Goal: Check status: Check status

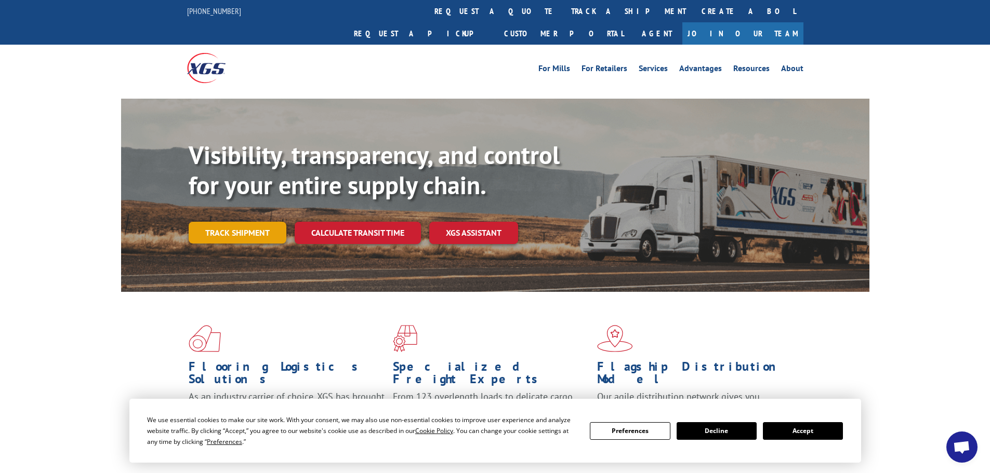
click at [244, 222] on link "Track shipment" at bounding box center [238, 233] width 98 height 22
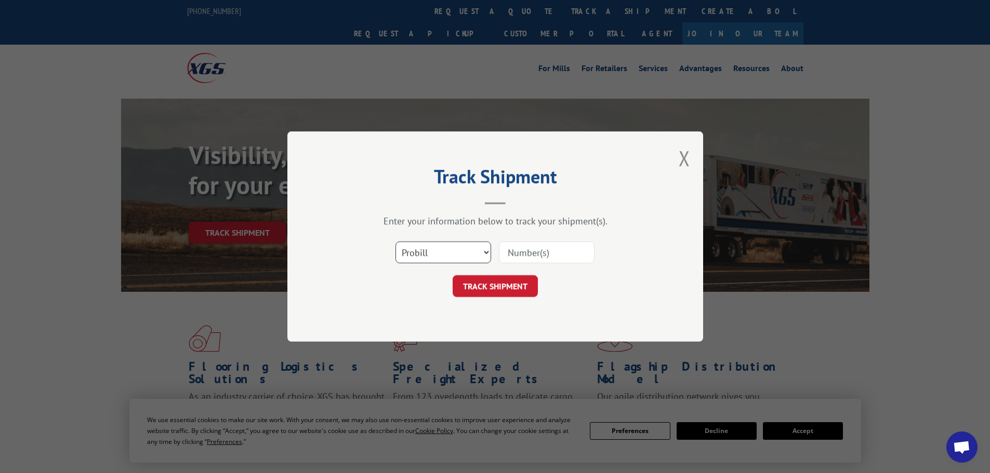
click at [417, 254] on select "Select category... Probill BOL PO" at bounding box center [443, 253] width 96 height 22
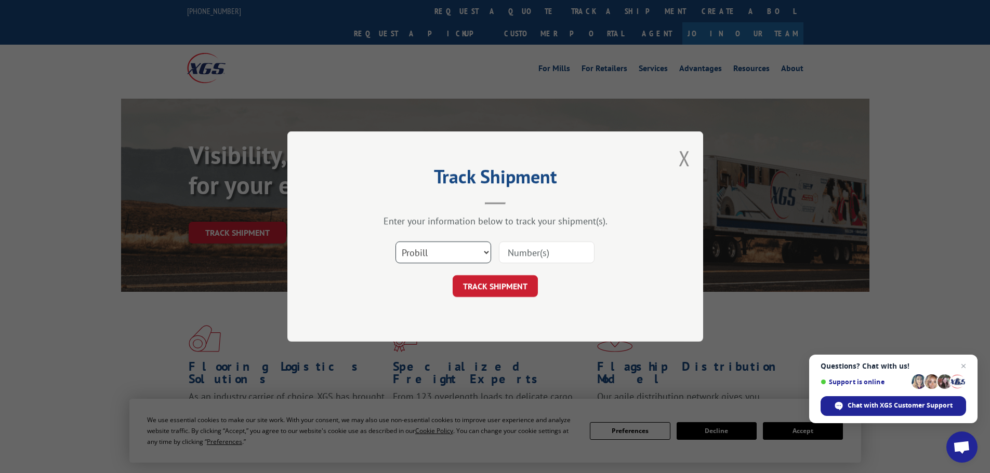
select select "po"
click at [395, 242] on select "Select category... Probill BOL PO" at bounding box center [443, 253] width 96 height 22
click at [518, 251] on input at bounding box center [547, 253] width 96 height 22
type input "19528768"
click at [505, 282] on button "TRACK SHIPMENT" at bounding box center [494, 286] width 85 height 22
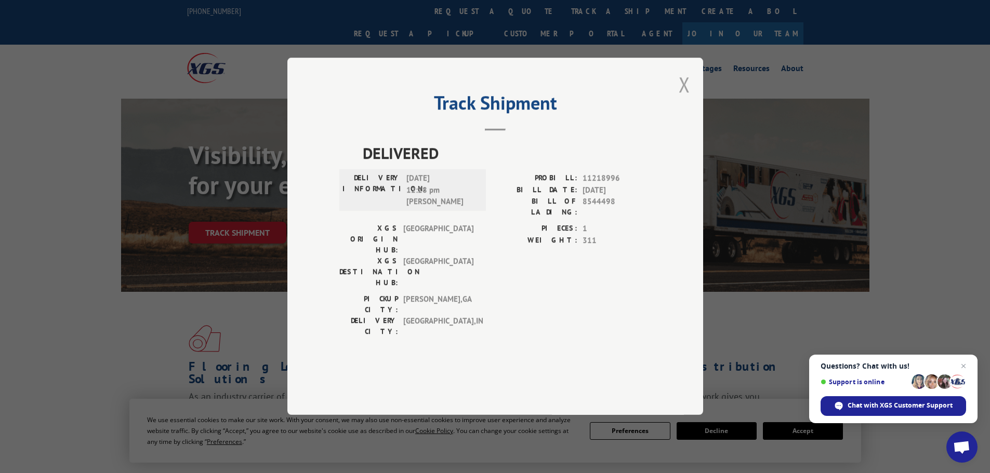
click at [679, 98] on button "Close modal" at bounding box center [683, 85] width 11 height 28
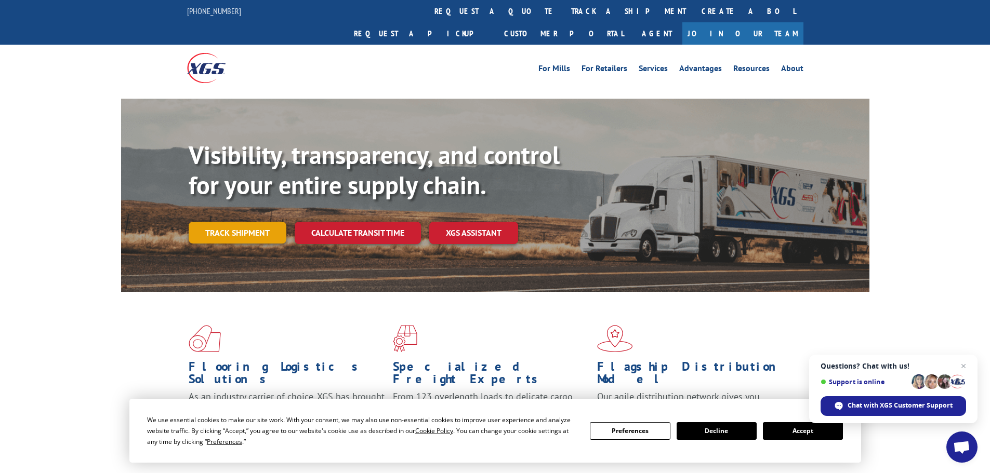
click at [236, 222] on link "Track shipment" at bounding box center [238, 233] width 98 height 22
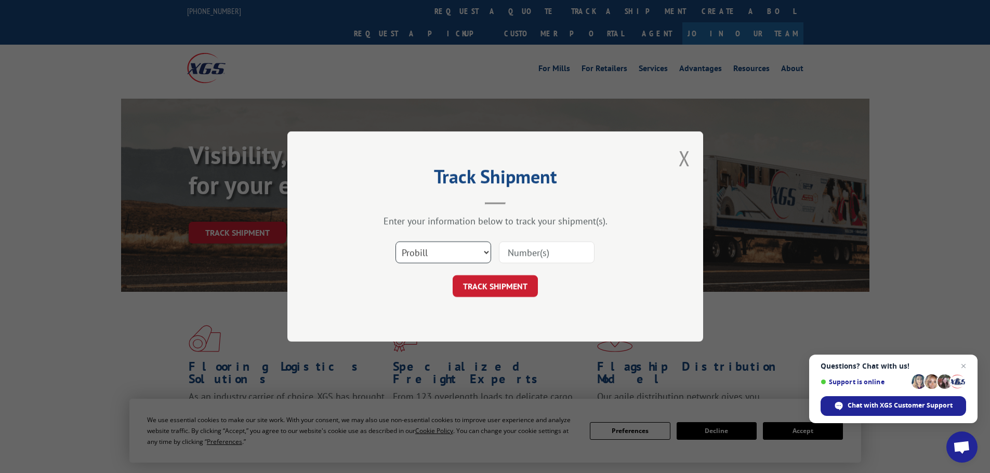
click at [421, 258] on select "Select category... Probill BOL PO" at bounding box center [443, 253] width 96 height 22
click at [395, 242] on select "Select category... Probill BOL PO" at bounding box center [443, 253] width 96 height 22
click at [514, 250] on input at bounding box center [547, 253] width 96 height 22
paste input "180305860"
type input "180305860"
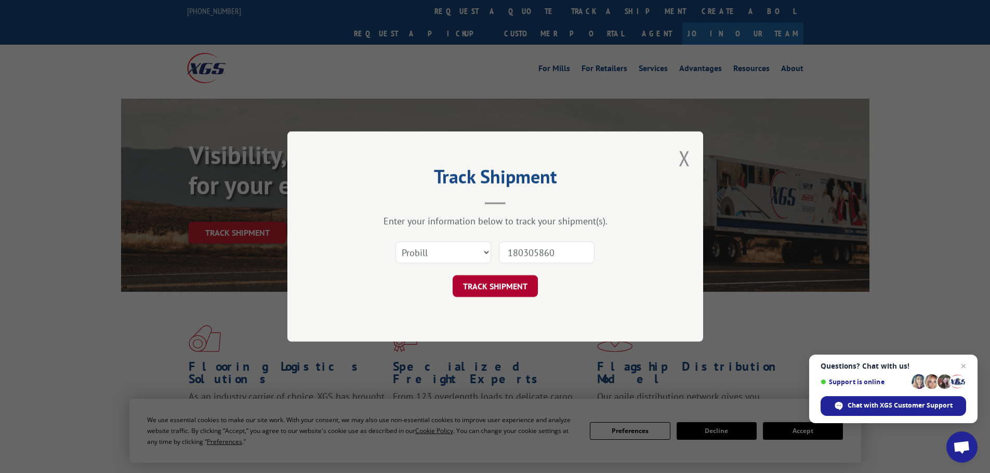
click at [502, 287] on button "TRACK SHIPMENT" at bounding box center [494, 286] width 85 height 22
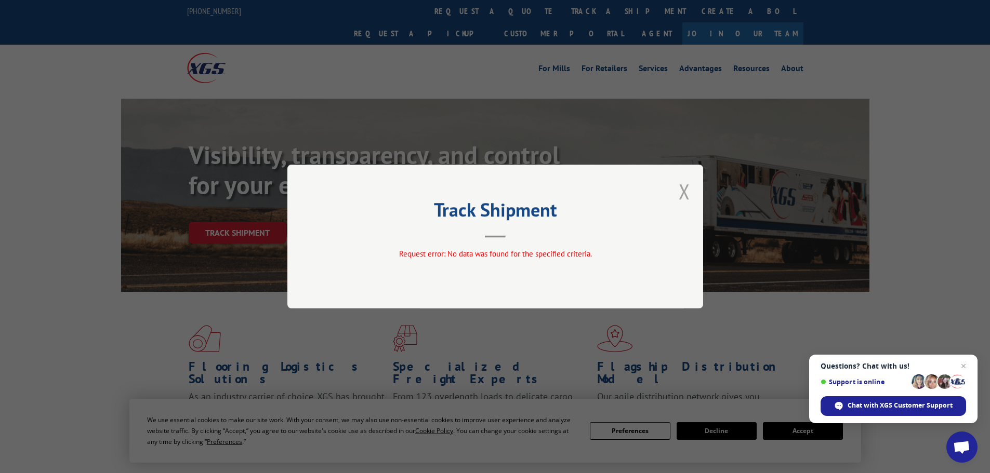
click at [685, 191] on button "Close modal" at bounding box center [683, 192] width 11 height 28
